Goal: Navigation & Orientation: Find specific page/section

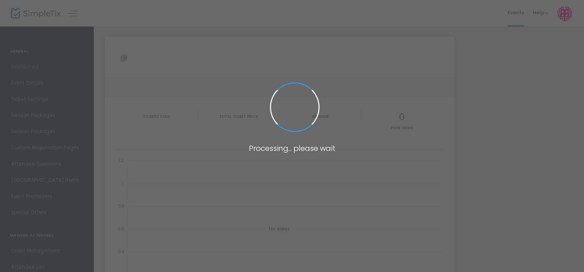
type input "[URL][DOMAIN_NAME][PERSON_NAME]"
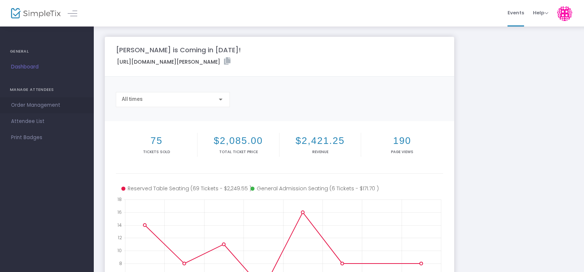
click at [41, 102] on span "Order Management" at bounding box center [47, 105] width 72 height 10
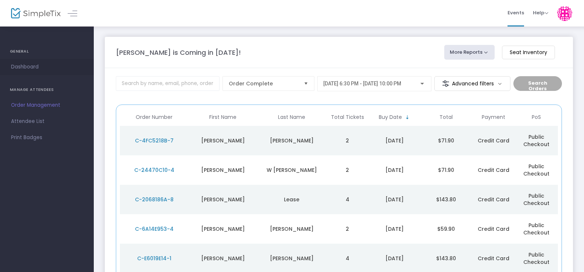
click at [33, 68] on span "Dashboard" at bounding box center [47, 67] width 72 height 10
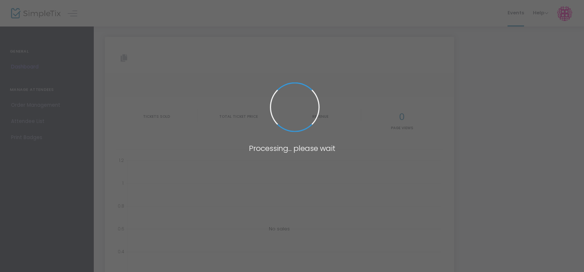
type input "[URL][DOMAIN_NAME][PERSON_NAME]"
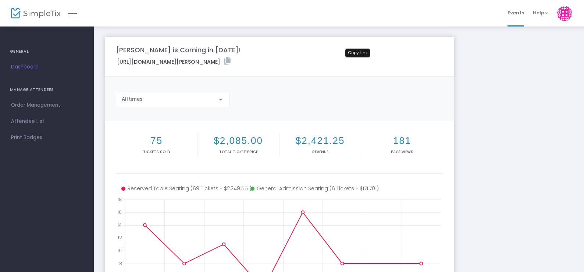
click at [231, 61] on icon at bounding box center [227, 60] width 7 height 7
